Goal: Transaction & Acquisition: Download file/media

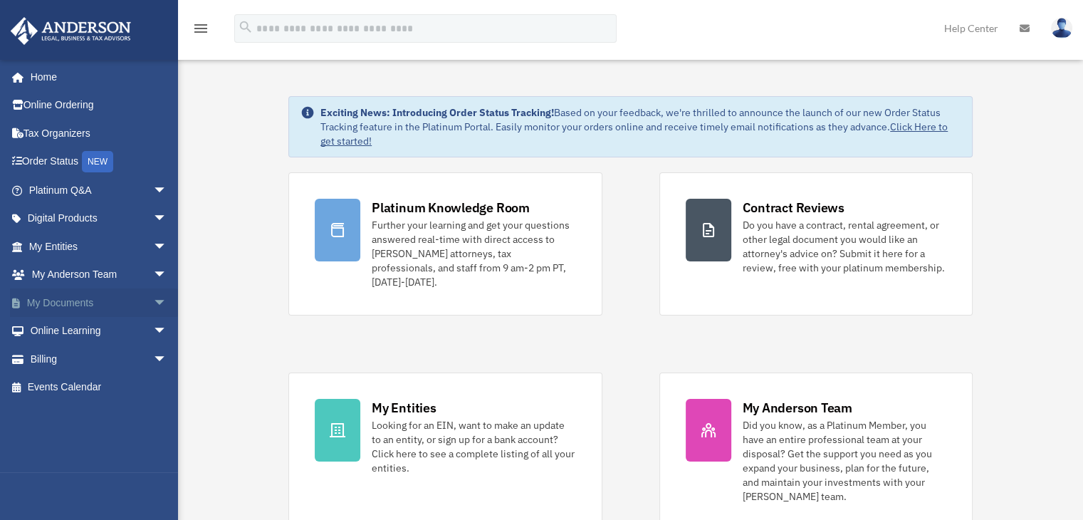
click at [71, 296] on link "My Documents arrow_drop_down" at bounding box center [99, 302] width 179 height 28
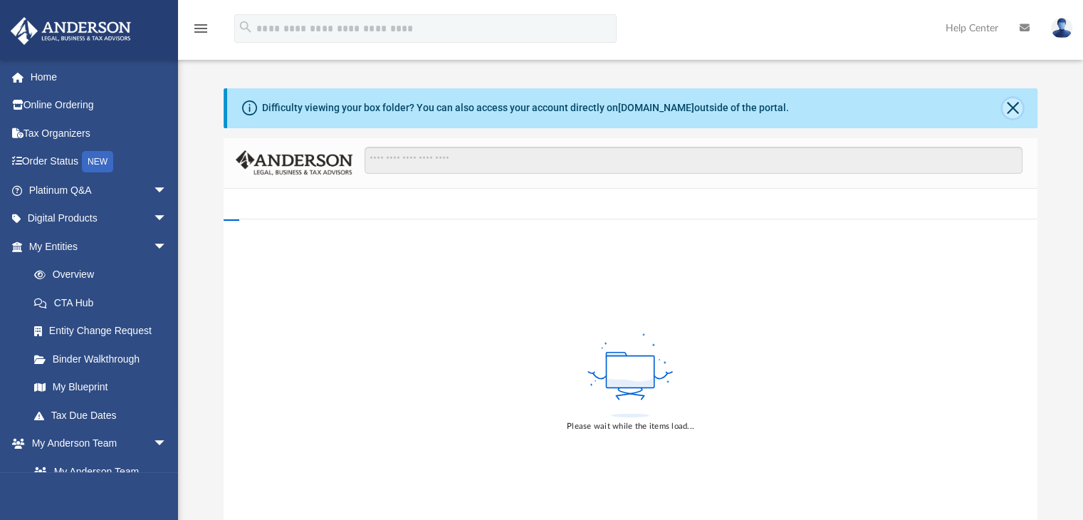
click at [1011, 109] on button "Close" at bounding box center [1013, 108] width 20 height 20
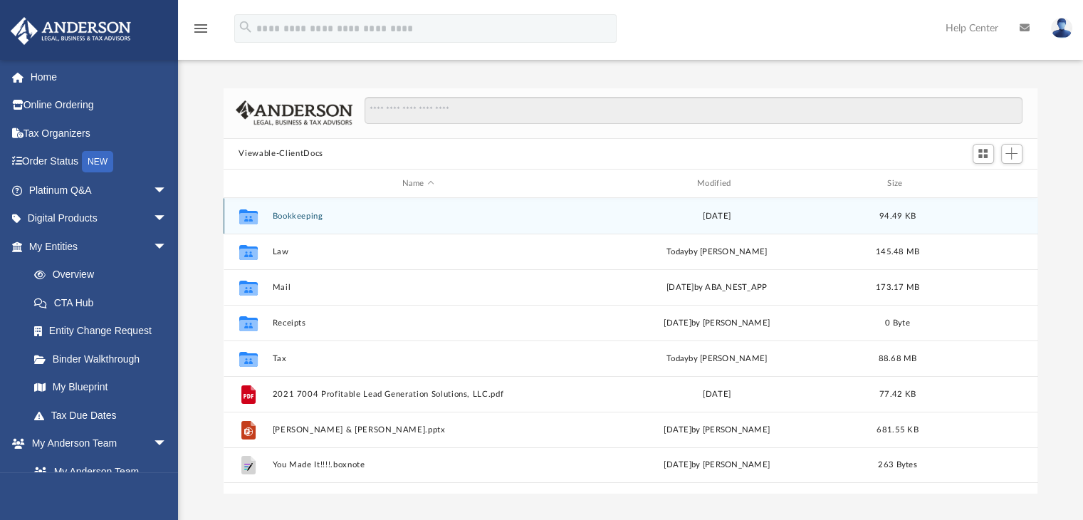
scroll to position [313, 803]
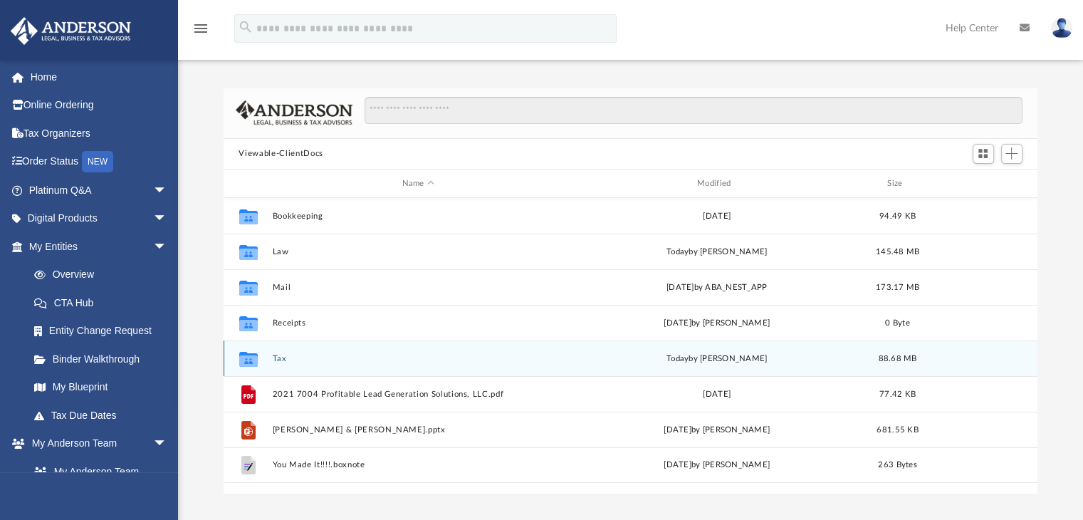
click at [279, 356] on button "Tax" at bounding box center [418, 358] width 292 height 9
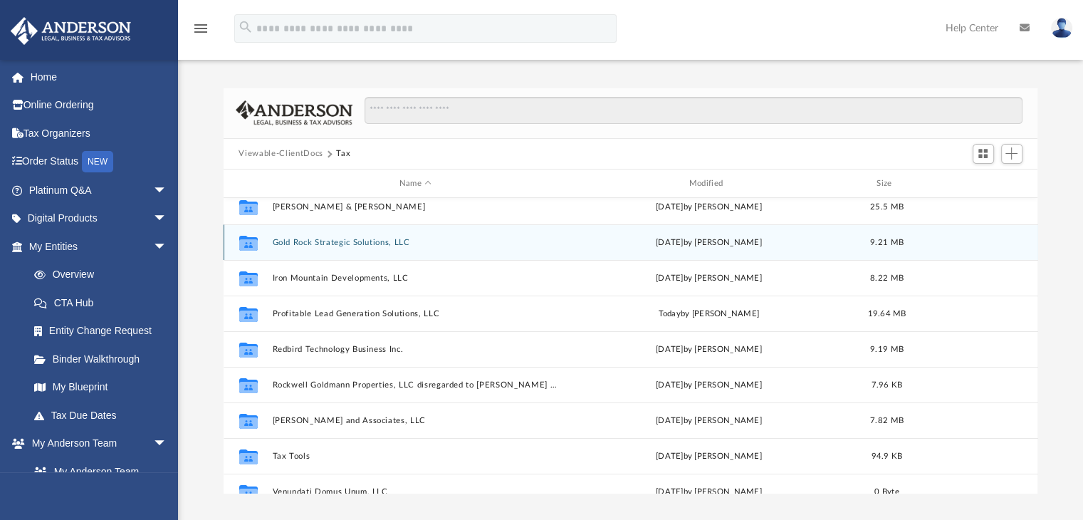
scroll to position [116, 0]
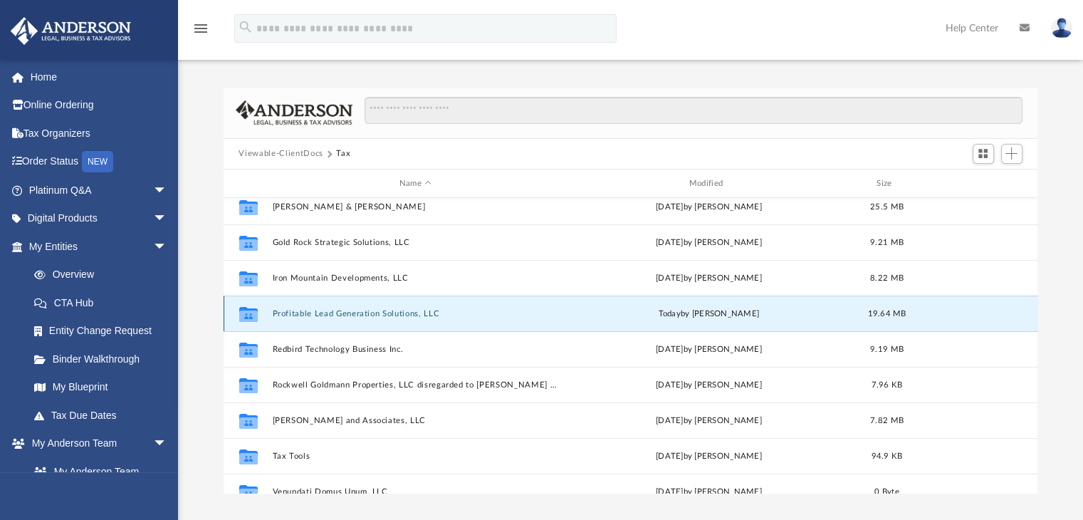
click at [371, 316] on button "Profitable Lead Generation Solutions, LLC" at bounding box center [415, 313] width 287 height 9
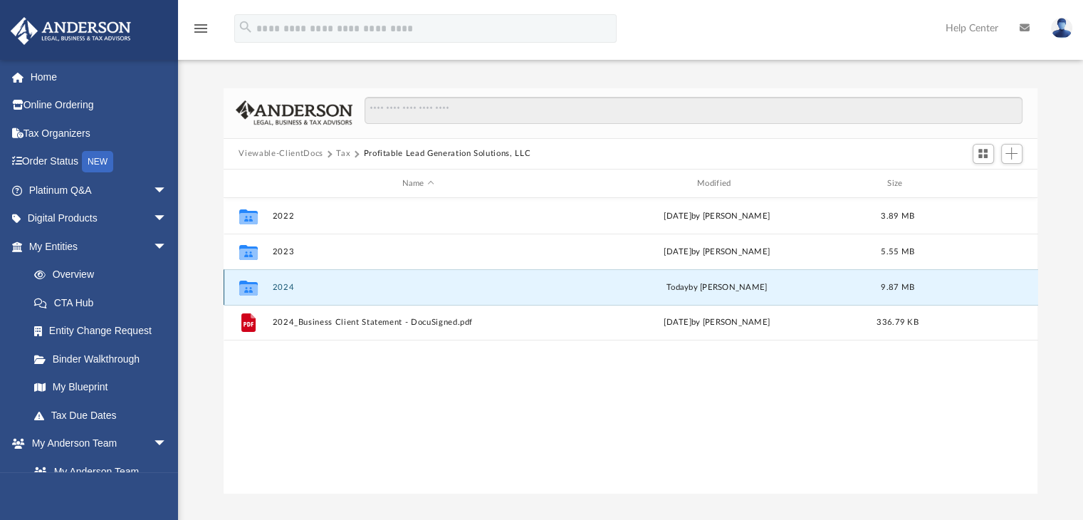
click at [283, 286] on button "2024" at bounding box center [418, 287] width 292 height 9
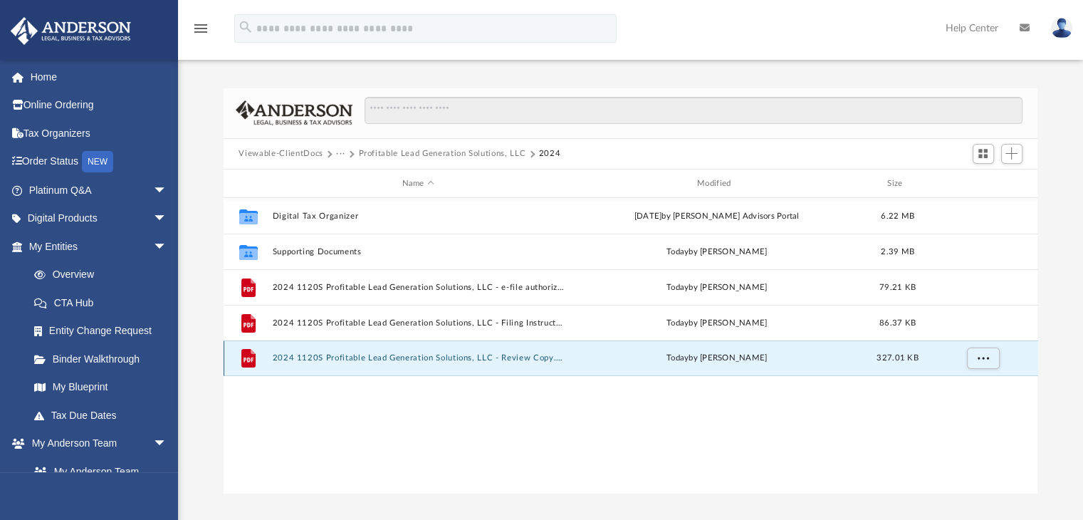
click at [358, 358] on button "2024 1120S Profitable Lead Generation Solutions, LLC - Review Copy.pdf" at bounding box center [418, 358] width 292 height 9
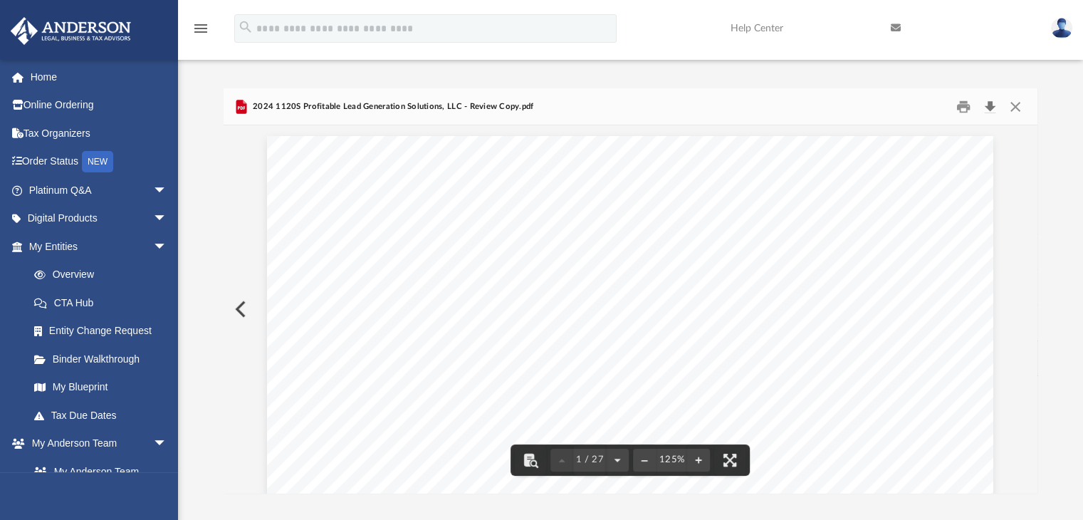
click at [992, 105] on button "Download" at bounding box center [991, 106] width 26 height 22
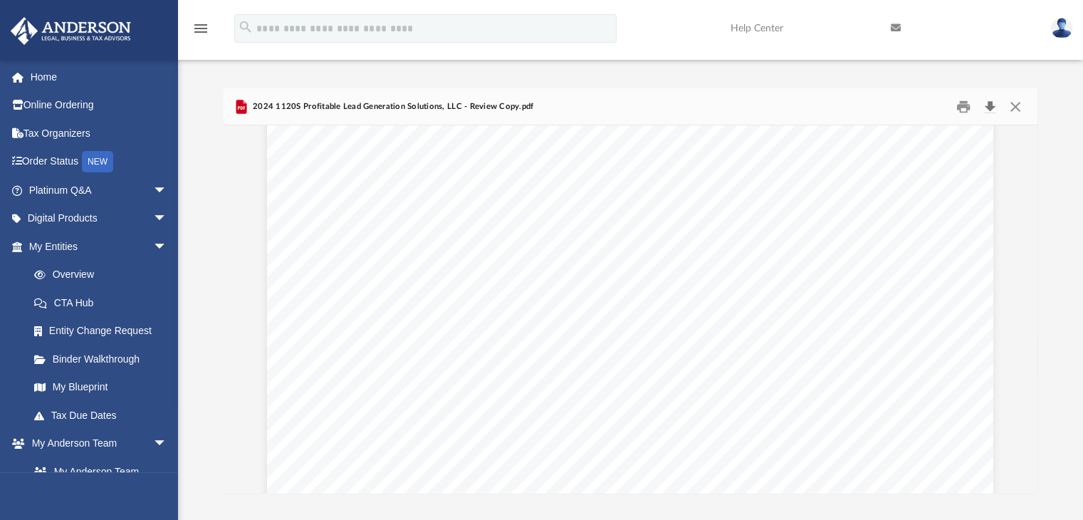
scroll to position [19432, 0]
drag, startPoint x: 265, startPoint y: 3, endPoint x: 405, endPoint y: 117, distance: 180.2
click at [405, 117] on div "2024 1120S Profitable Lead Generation Solutions, LLC - Review Copy.pdf" at bounding box center [631, 107] width 815 height 38
